Goal: Obtain resource: Download file/media

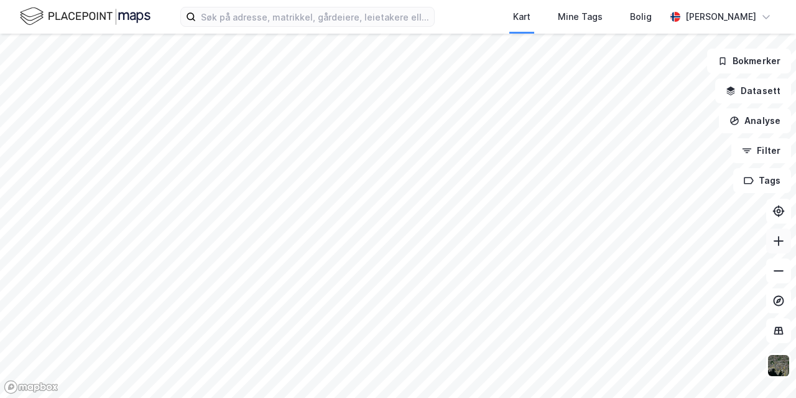
click at [784, 240] on icon at bounding box center [779, 241] width 12 height 12
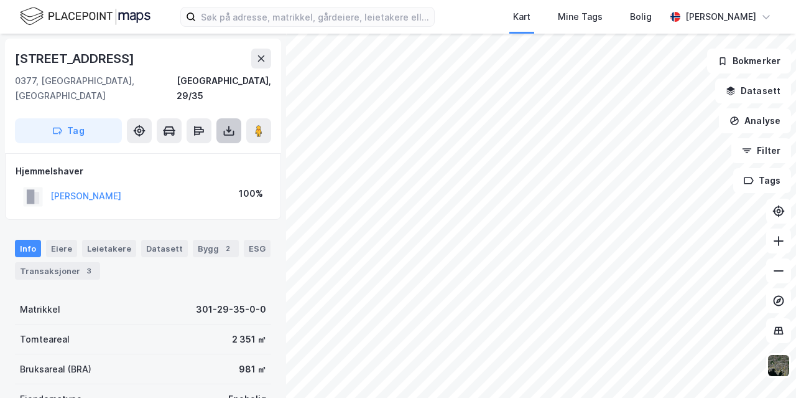
click at [224, 126] on button at bounding box center [229, 130] width 25 height 25
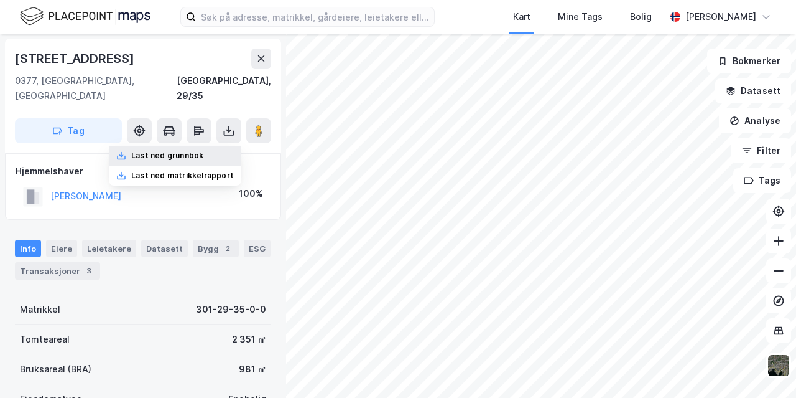
click at [210, 146] on div "Last ned grunnbok" at bounding box center [175, 156] width 133 height 20
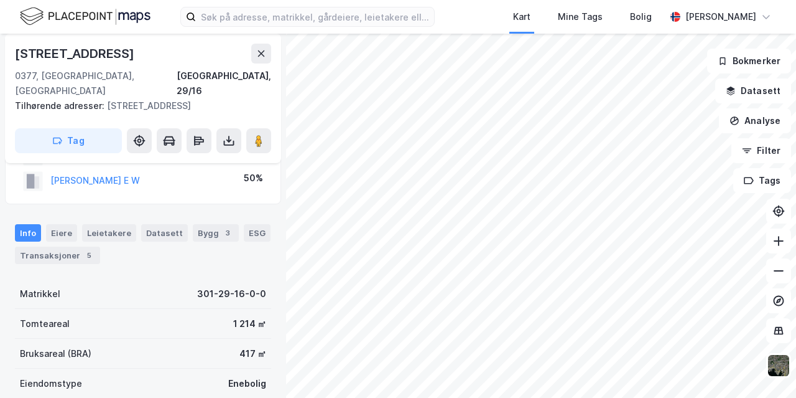
scroll to position [57, 0]
click at [238, 128] on button at bounding box center [229, 140] width 25 height 25
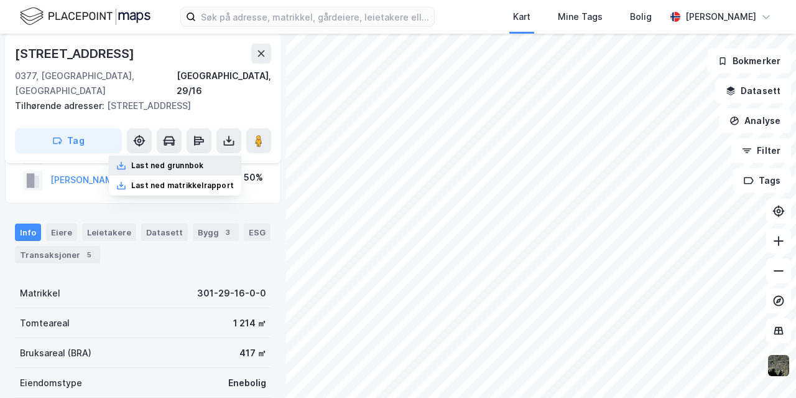
click at [195, 161] on div "Last ned grunnbok" at bounding box center [167, 166] width 72 height 10
